Goal: Find contact information: Find contact information

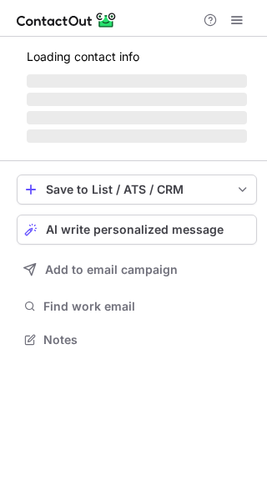
scroll to position [323, 267]
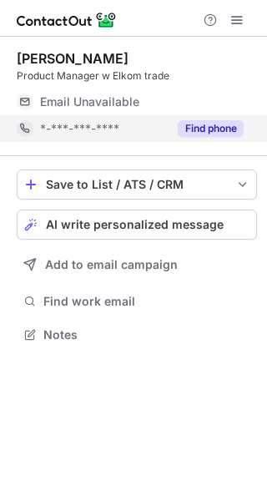
click at [194, 125] on button "Find phone" at bounding box center [211, 128] width 66 height 17
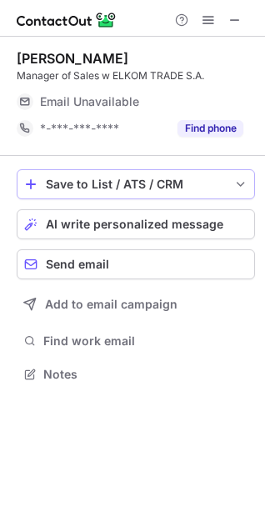
scroll to position [363, 265]
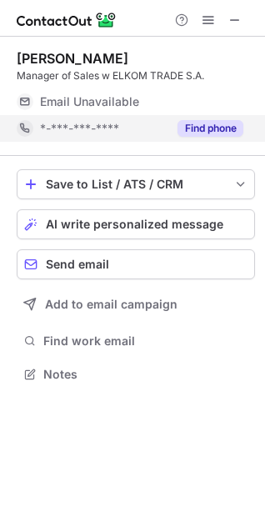
click at [194, 124] on button "Find phone" at bounding box center [211, 128] width 66 height 17
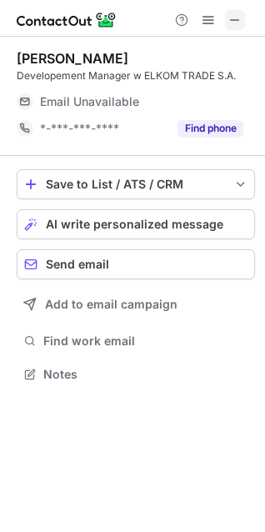
click at [234, 21] on span at bounding box center [235, 19] width 13 height 13
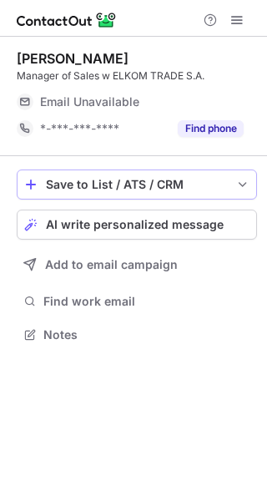
scroll to position [323, 267]
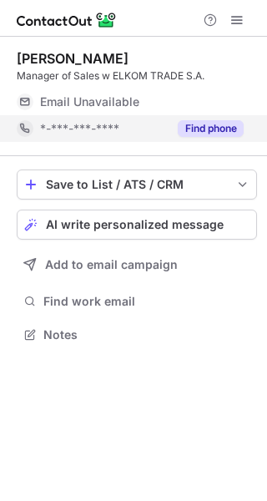
click at [185, 128] on button "Find phone" at bounding box center [211, 128] width 66 height 17
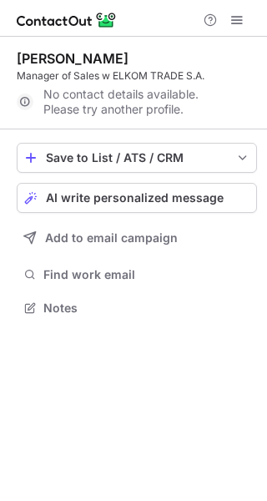
scroll to position [296, 267]
